Goal: Task Accomplishment & Management: Use online tool/utility

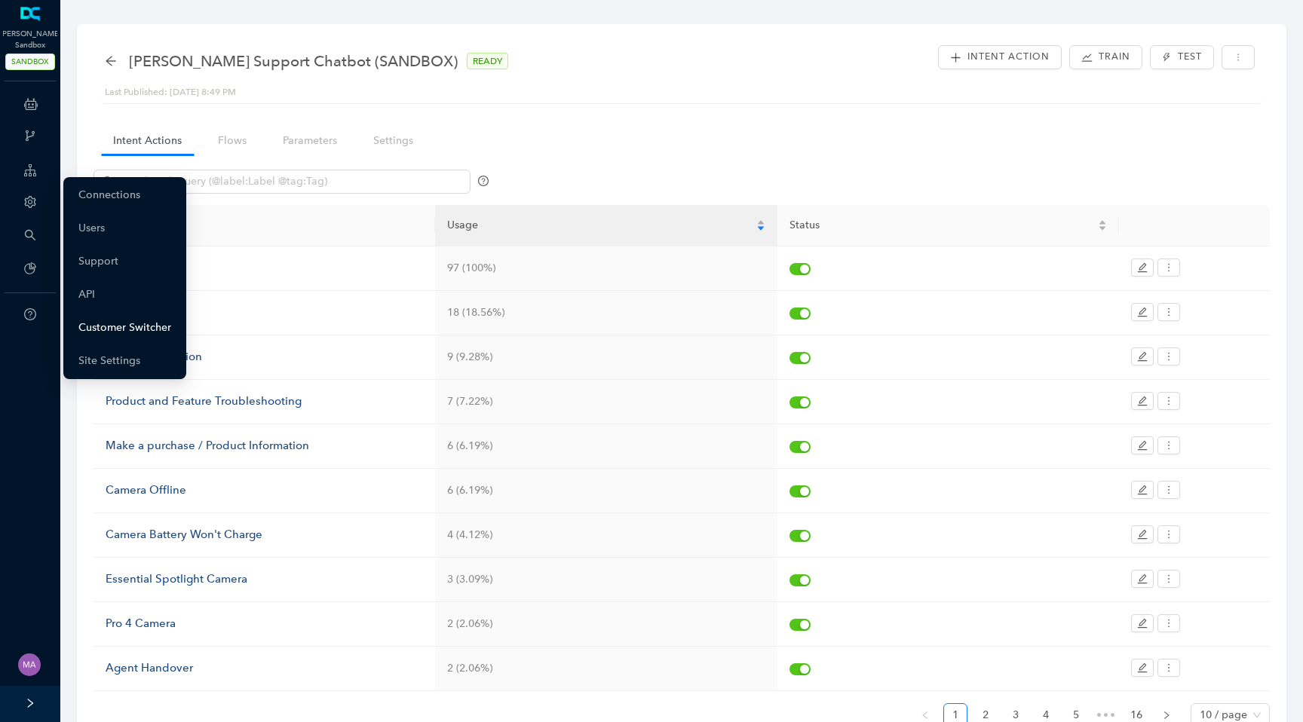
click at [111, 334] on link "Customer Switcher" at bounding box center [124, 328] width 93 height 30
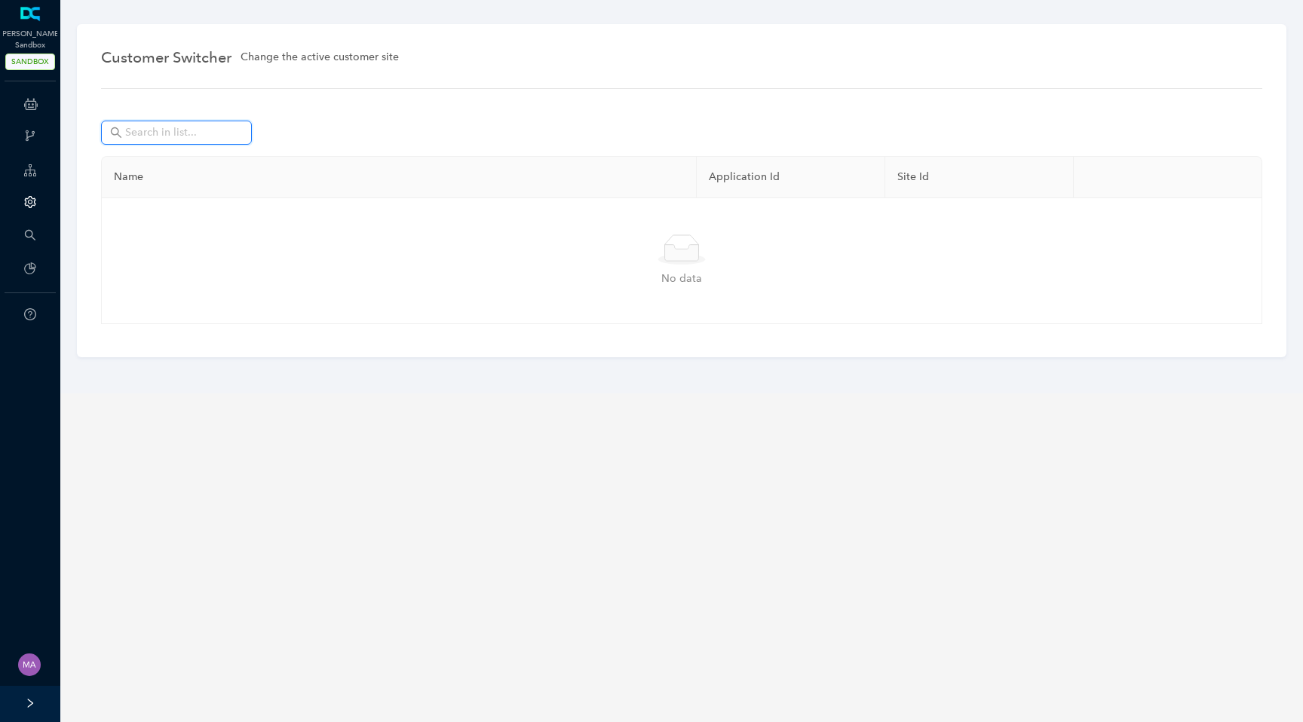
click at [206, 136] on input "text" at bounding box center [178, 132] width 106 height 17
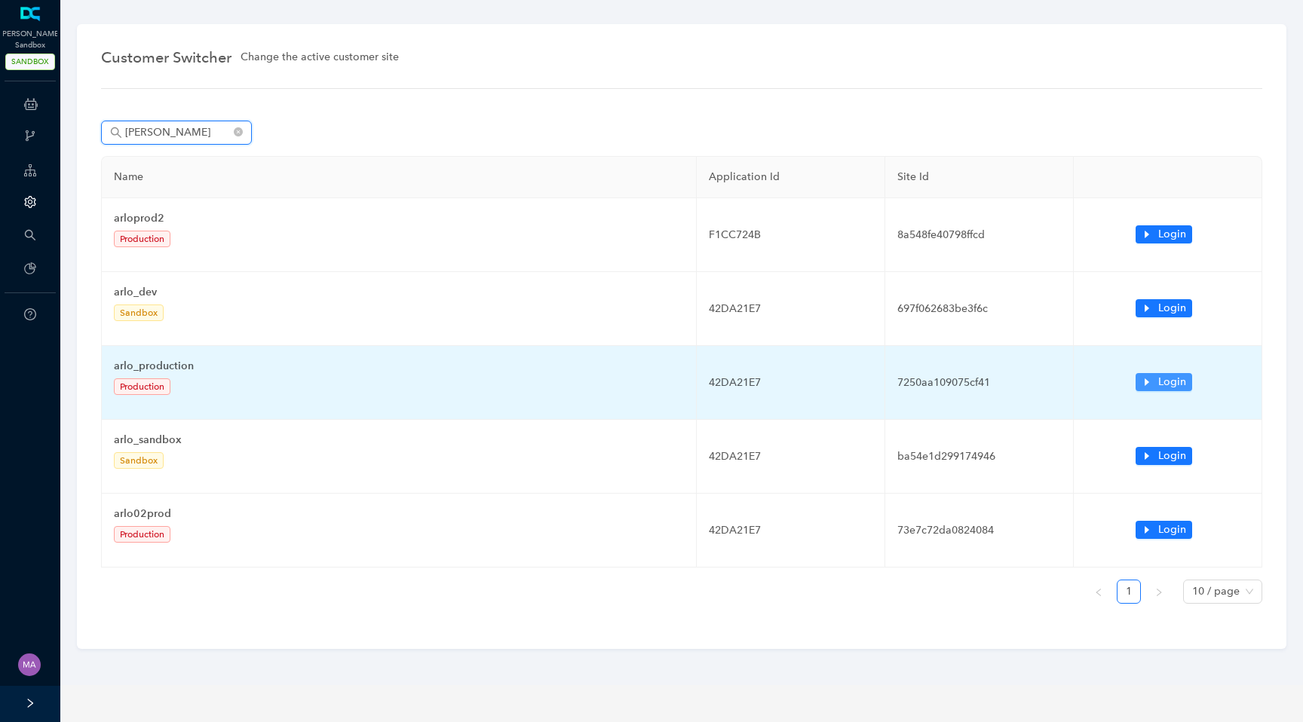
type input "[PERSON_NAME]"
click at [1149, 380] on icon "caret-right" at bounding box center [1147, 382] width 11 height 11
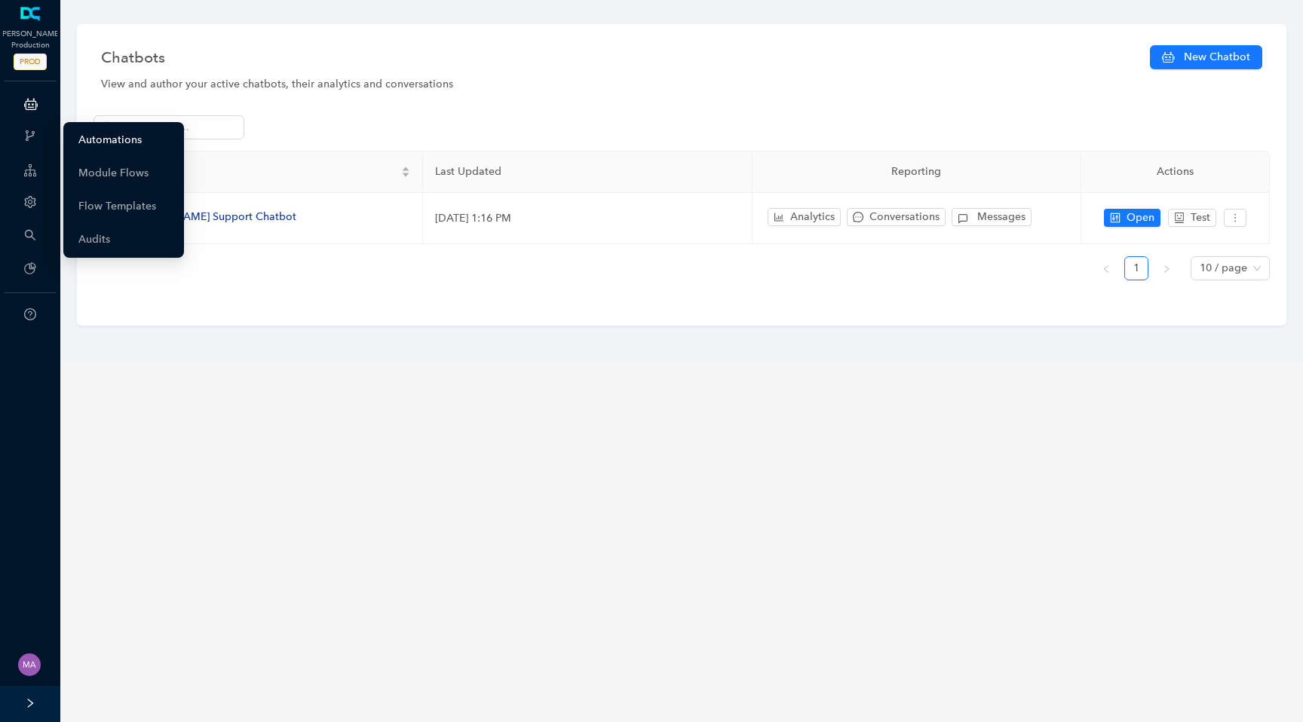
click at [94, 138] on link "Automations" at bounding box center [109, 140] width 63 height 30
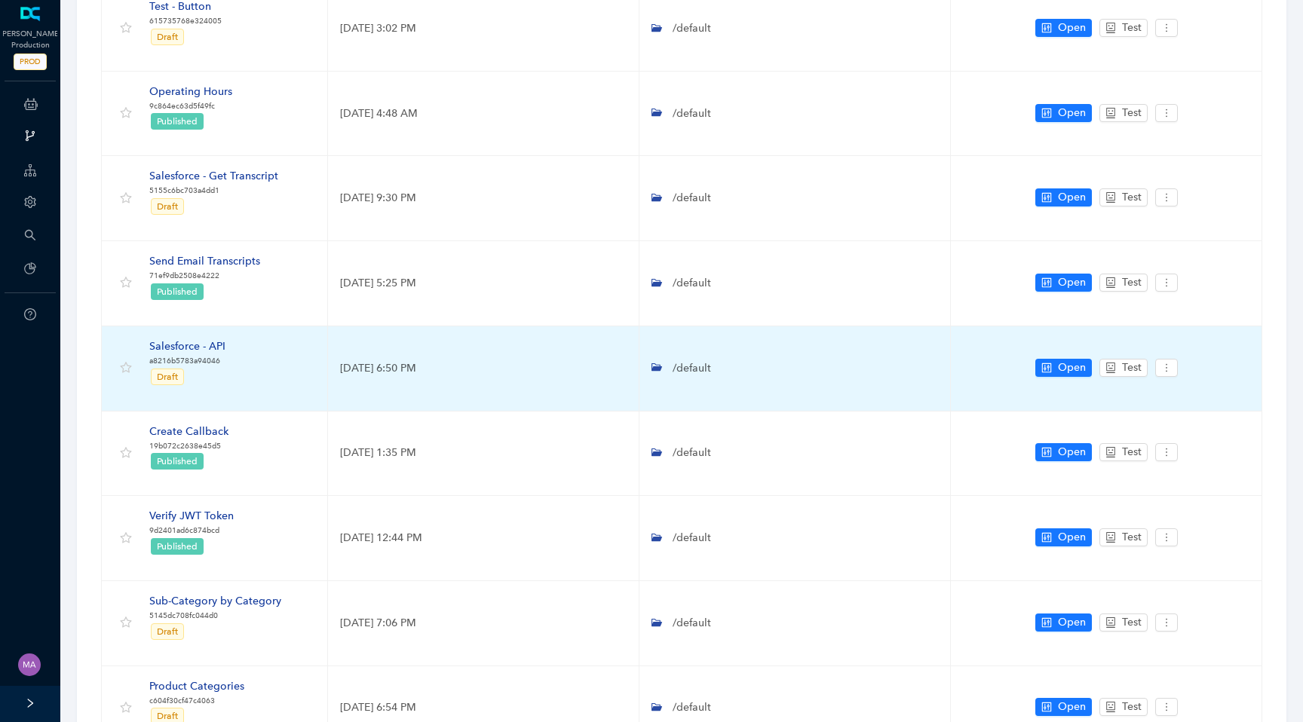
scroll to position [180, 0]
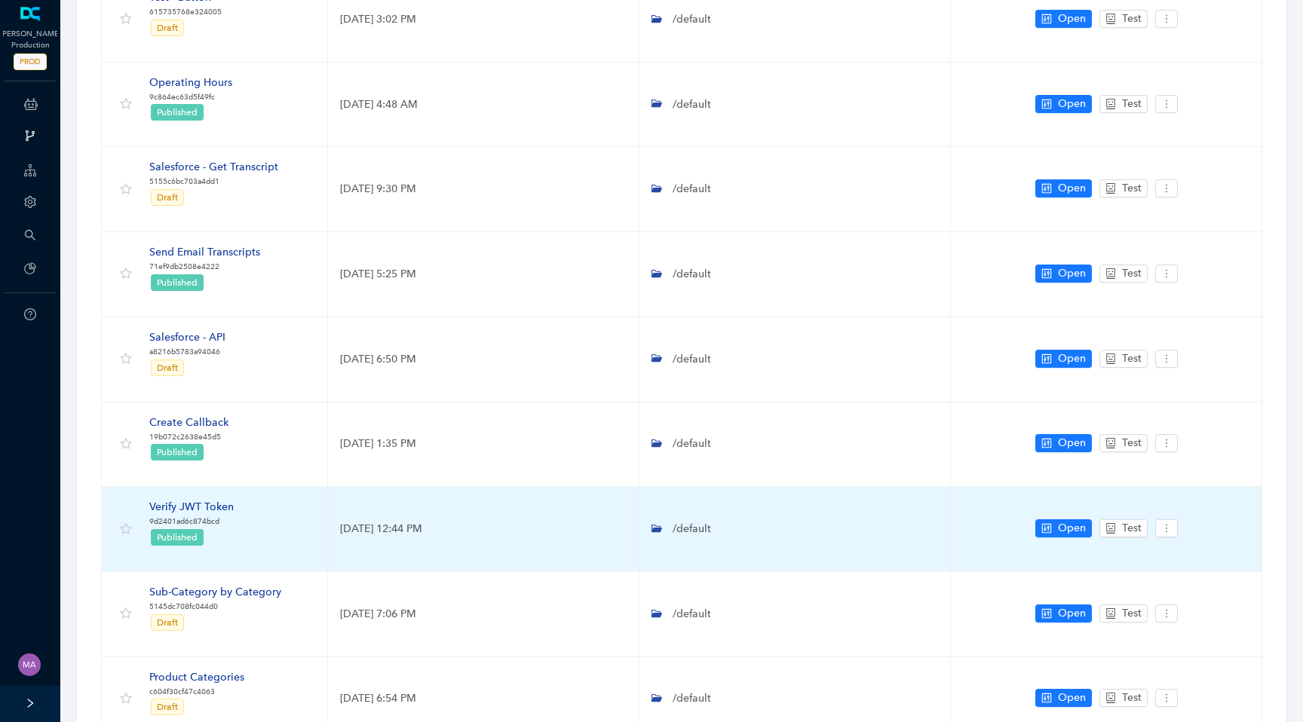
click at [216, 505] on div "Verify JWT Token" at bounding box center [191, 507] width 84 height 17
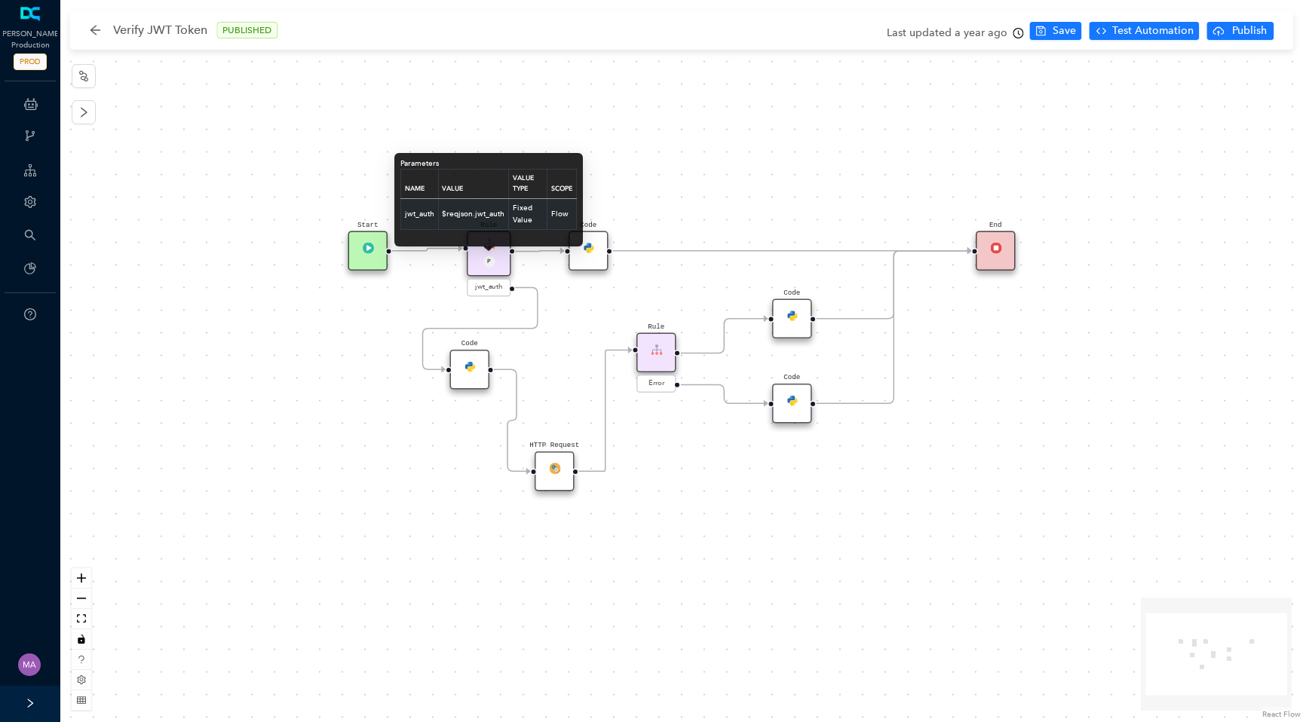
click at [492, 218] on td "$reqjson.jwt_auth" at bounding box center [473, 213] width 71 height 31
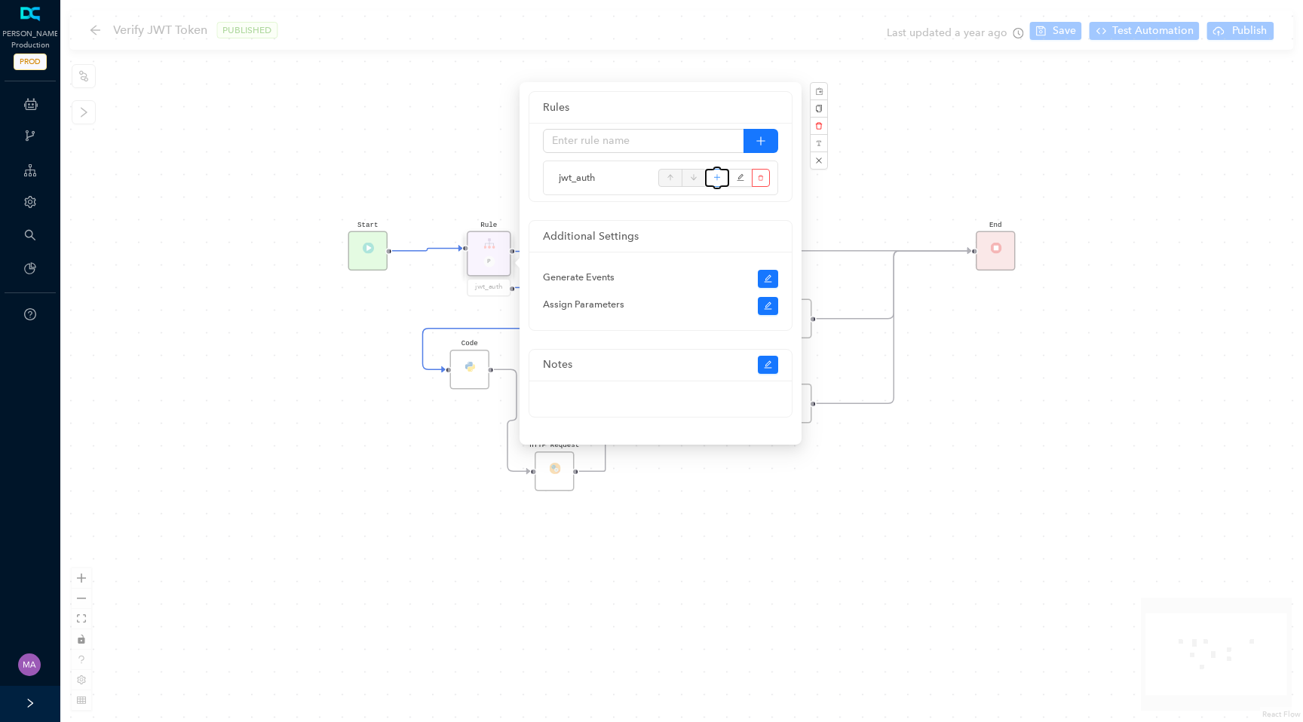
click at [720, 181] on icon "plus" at bounding box center [717, 178] width 8 height 23
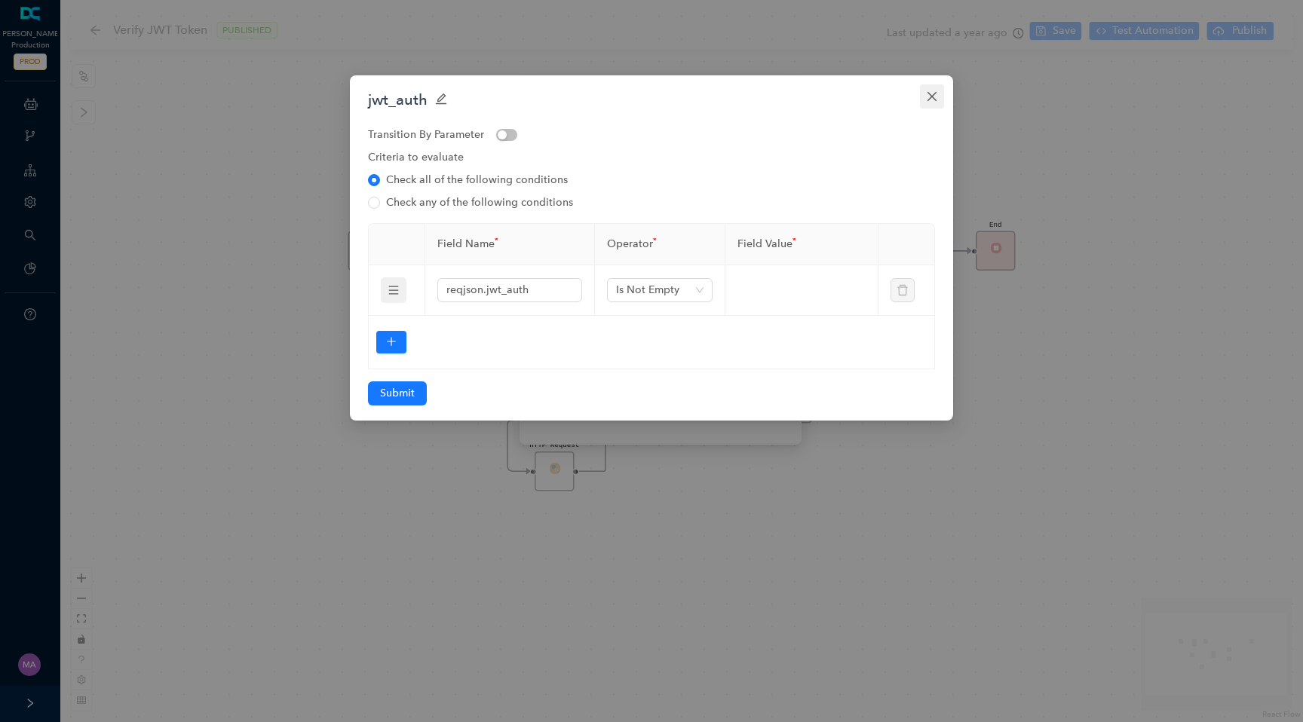
click at [931, 107] on button "Close" at bounding box center [932, 96] width 24 height 24
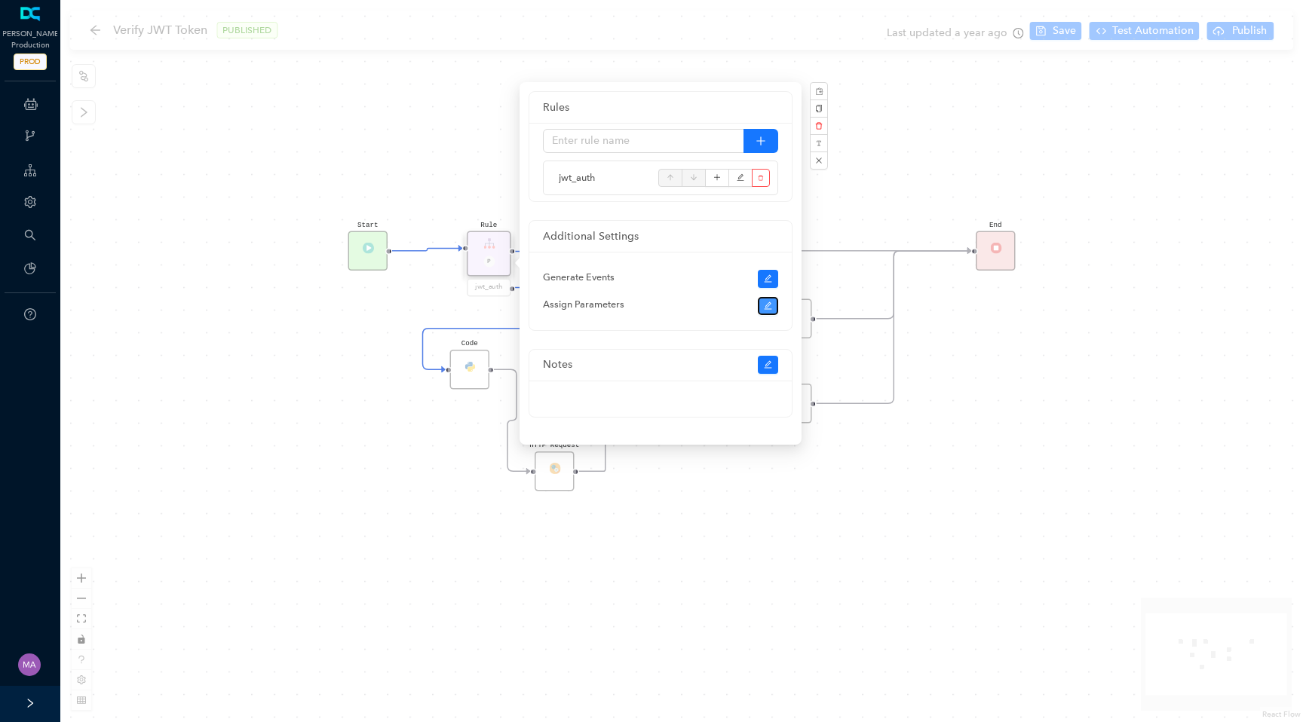
click at [771, 308] on icon "edit" at bounding box center [768, 306] width 9 height 9
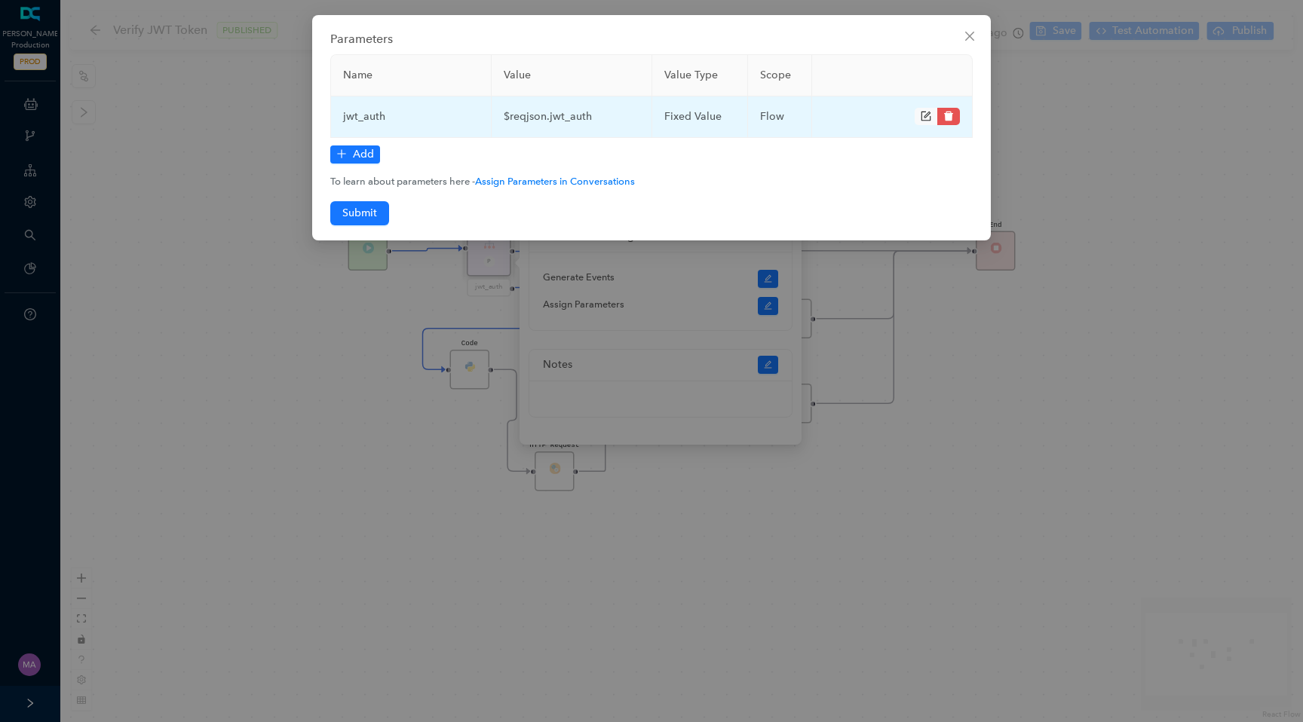
click at [580, 119] on td "$reqjson.jwt_auth" at bounding box center [572, 117] width 161 height 41
copy td "$reqjson.jwt_auth"
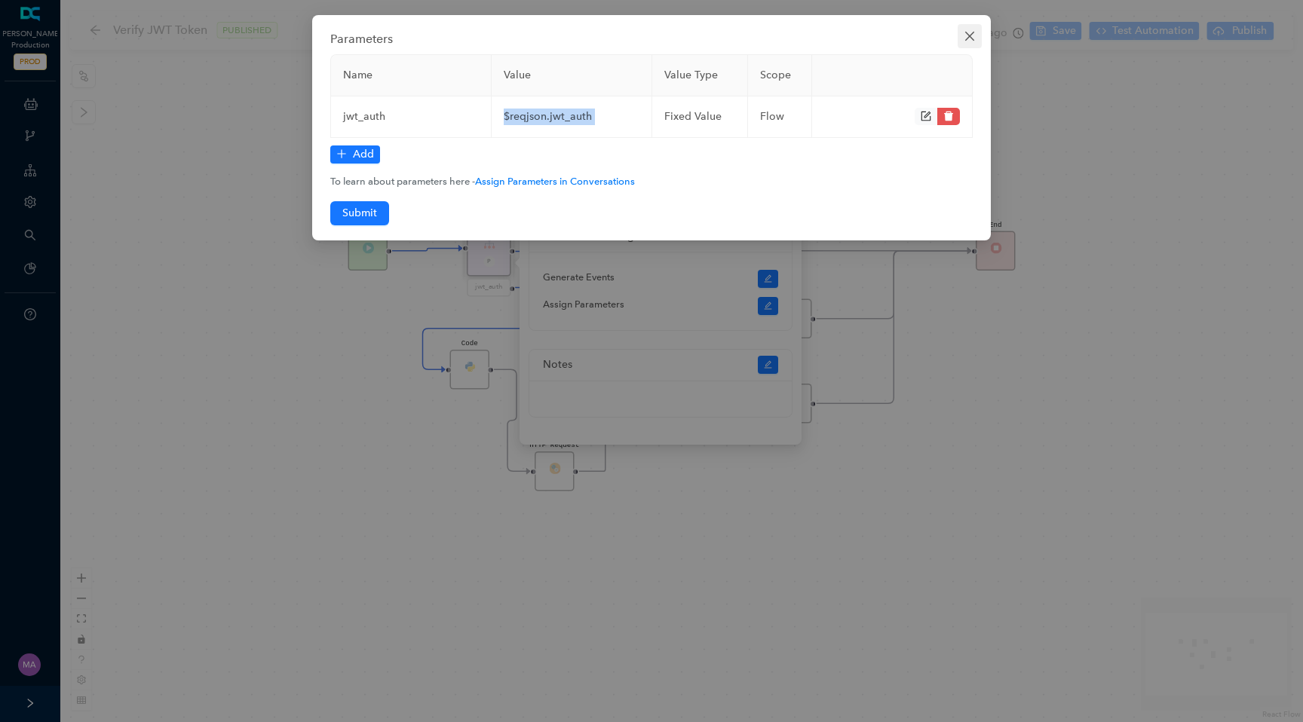
click at [972, 33] on icon "close" at bounding box center [969, 36] width 9 height 9
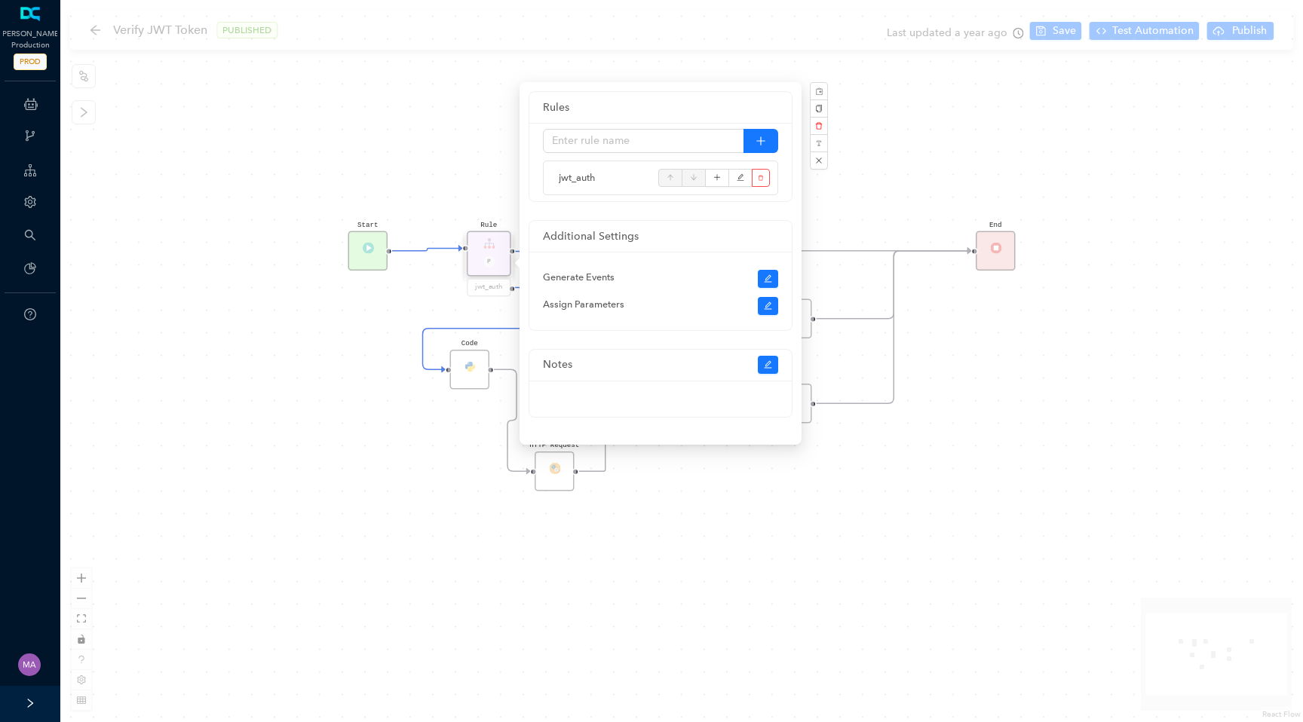
click at [281, 500] on div "HTTP Request End Start Rule P jwt_auth Code Rule Error Code Code Code" at bounding box center [681, 361] width 1243 height 722
